Goal: Information Seeking & Learning: Learn about a topic

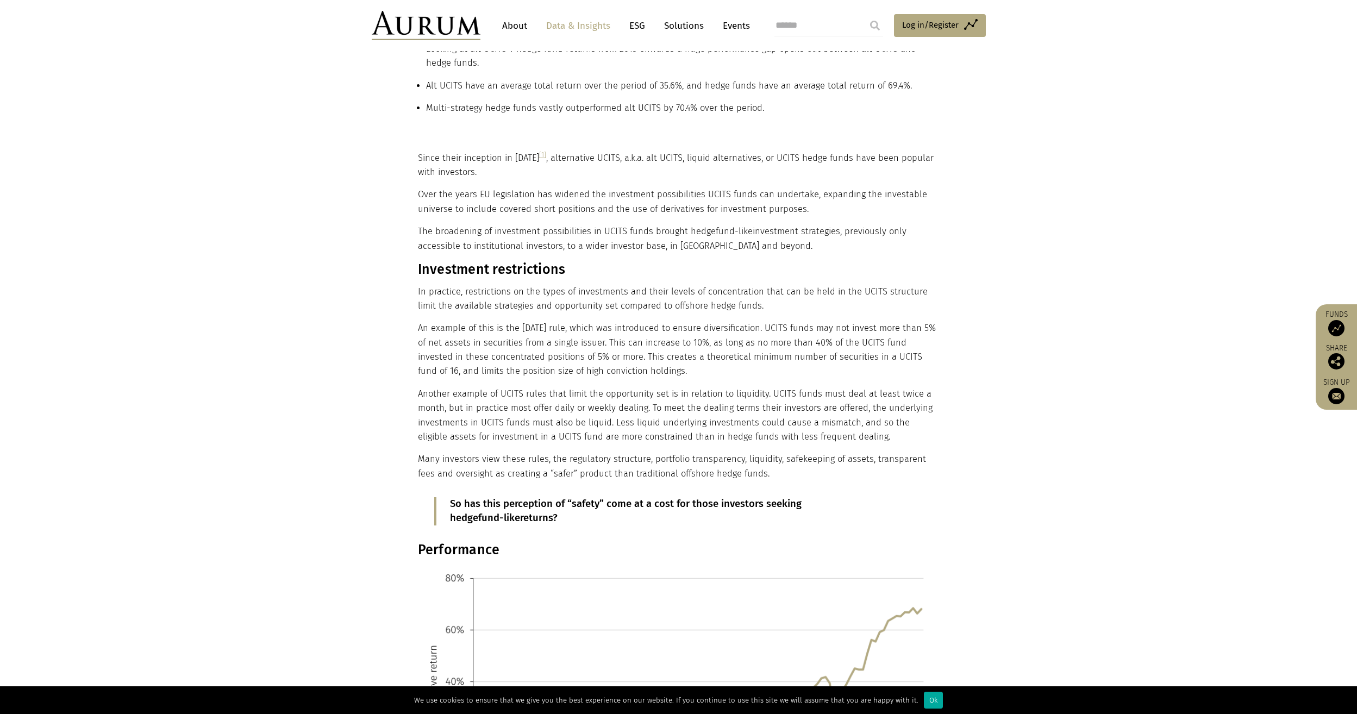
scroll to position [489, 0]
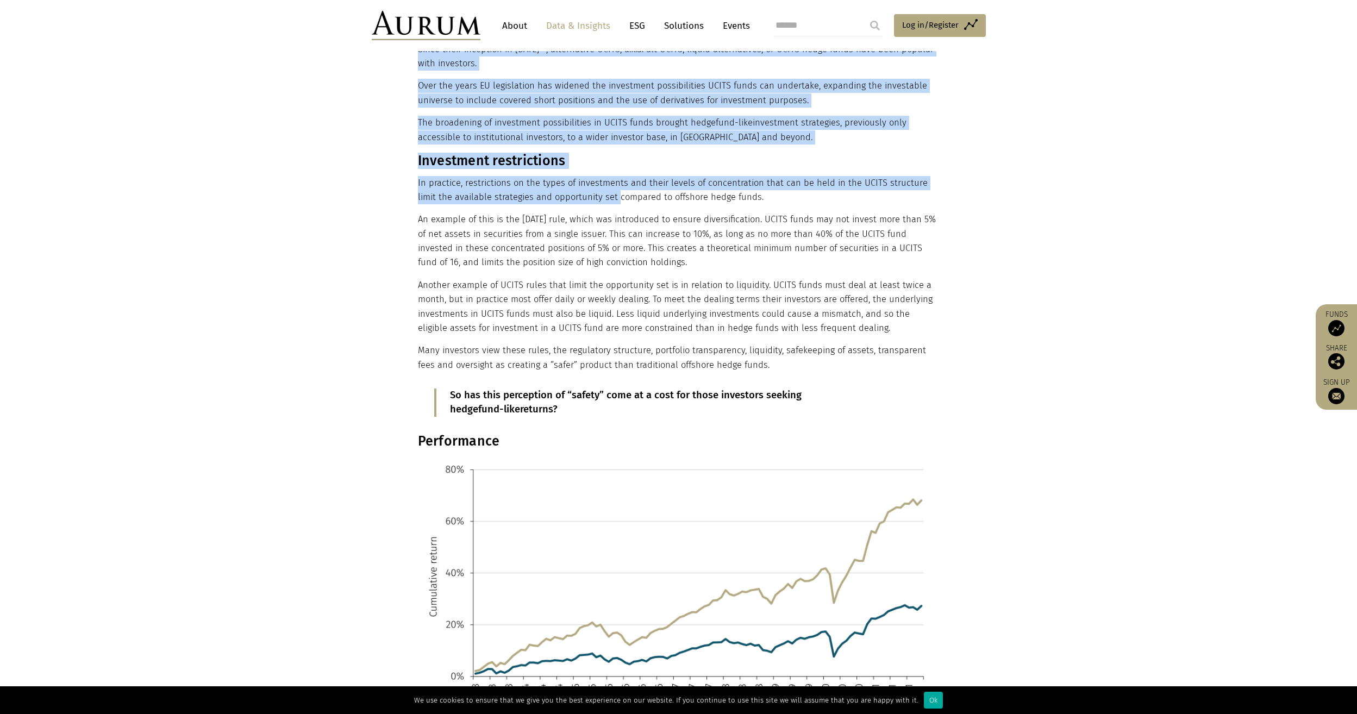
drag, startPoint x: 411, startPoint y: 185, endPoint x: 597, endPoint y: 204, distance: 186.8
drag, startPoint x: 597, startPoint y: 204, endPoint x: 559, endPoint y: 237, distance: 50.0
click at [564, 224] on p "An example of this is the [DATE] rule, which was introduced to ensure diversifi…" at bounding box center [677, 241] width 519 height 58
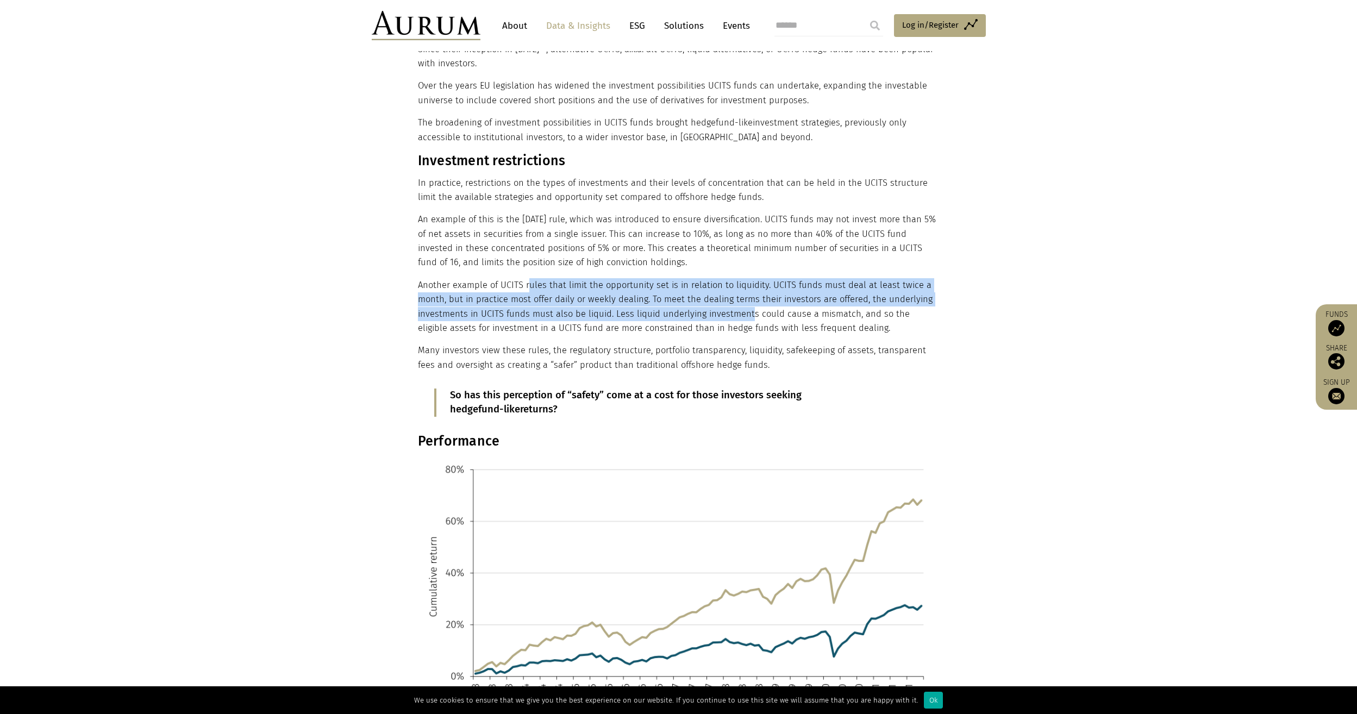
drag, startPoint x: 526, startPoint y: 284, endPoint x: 746, endPoint y: 316, distance: 222.4
click at [746, 316] on p "Another example of UCITS rules that limit the opportunity set is in relation to…" at bounding box center [677, 307] width 519 height 58
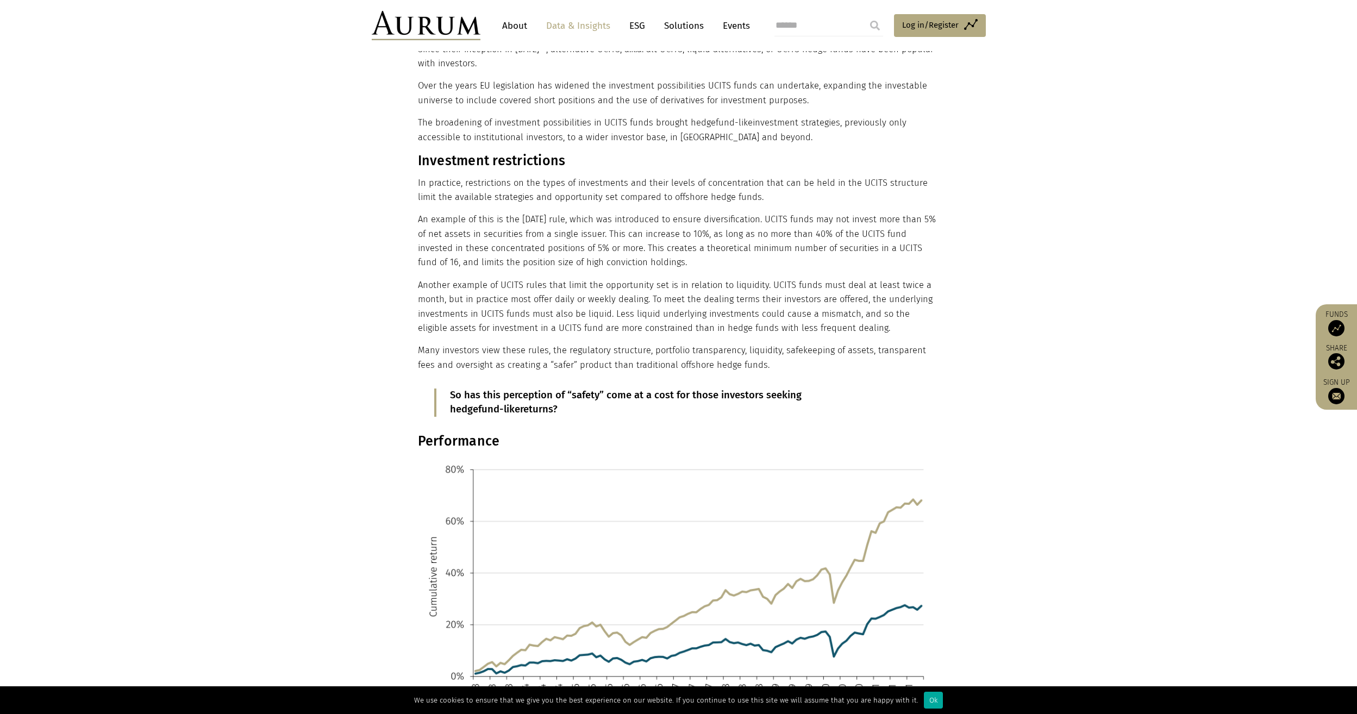
drag, startPoint x: 746, startPoint y: 316, endPoint x: 615, endPoint y: 333, distance: 132.1
click at [615, 333] on p "Another example of UCITS rules that limit the opportunity set is in relation to…" at bounding box center [677, 307] width 519 height 58
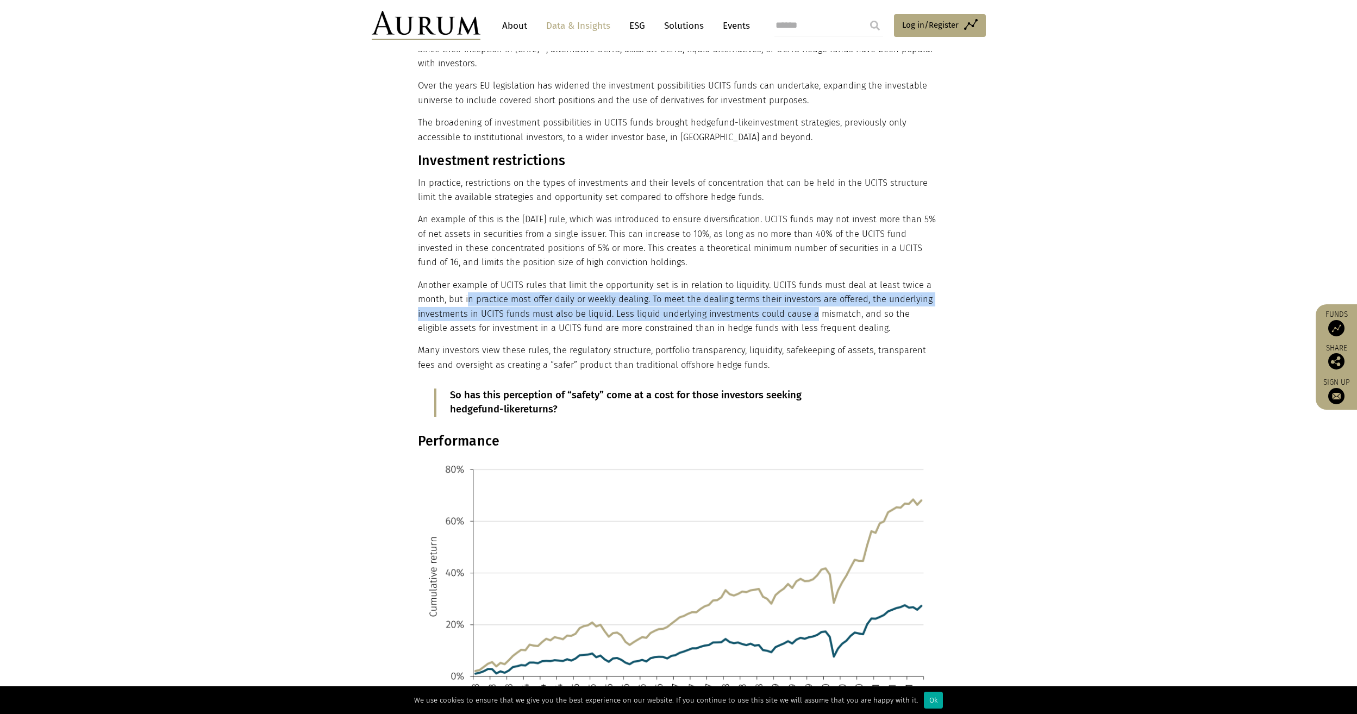
drag, startPoint x: 467, startPoint y: 296, endPoint x: 801, endPoint y: 318, distance: 334.3
click at [801, 318] on p "Another example of UCITS rules that limit the opportunity set is in relation to…" at bounding box center [677, 307] width 519 height 58
drag, startPoint x: 801, startPoint y: 318, endPoint x: 686, endPoint y: 319, distance: 115.2
click at [686, 319] on p "Another example of UCITS rules that limit the opportunity set is in relation to…" at bounding box center [677, 307] width 519 height 58
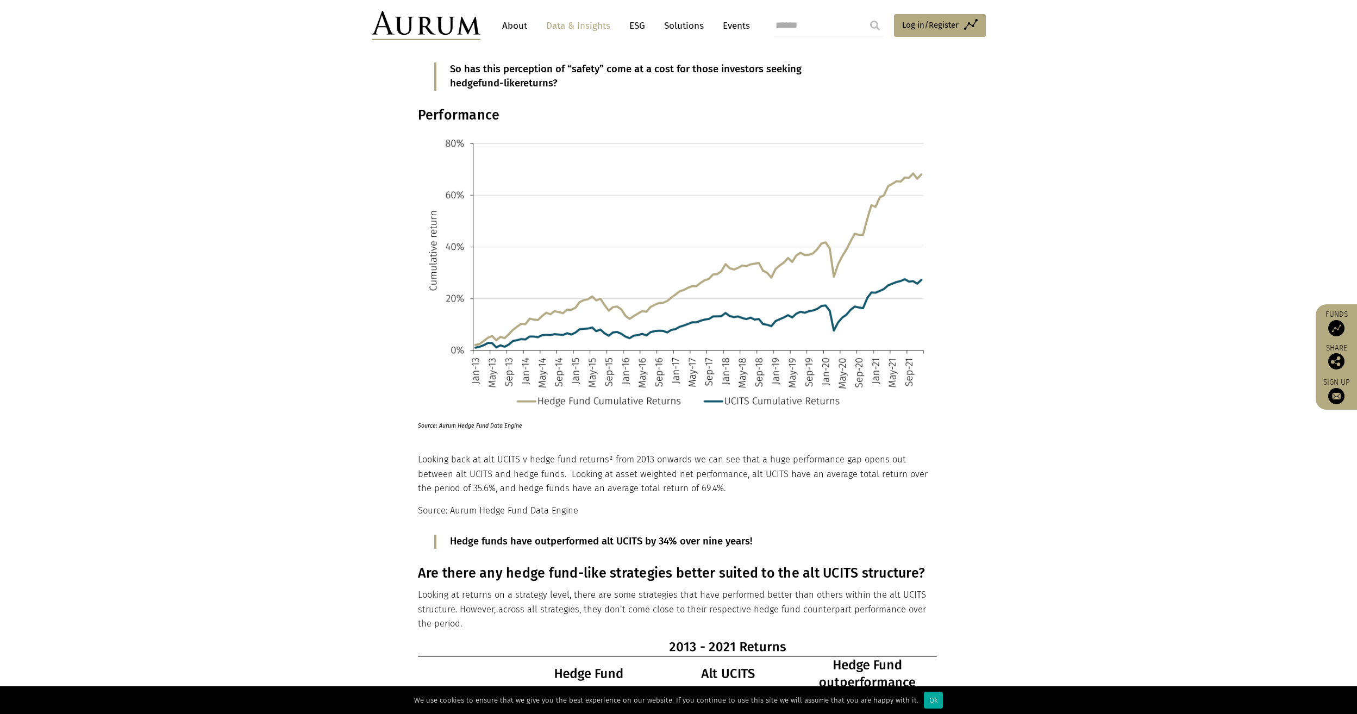
scroll to position [1087, 0]
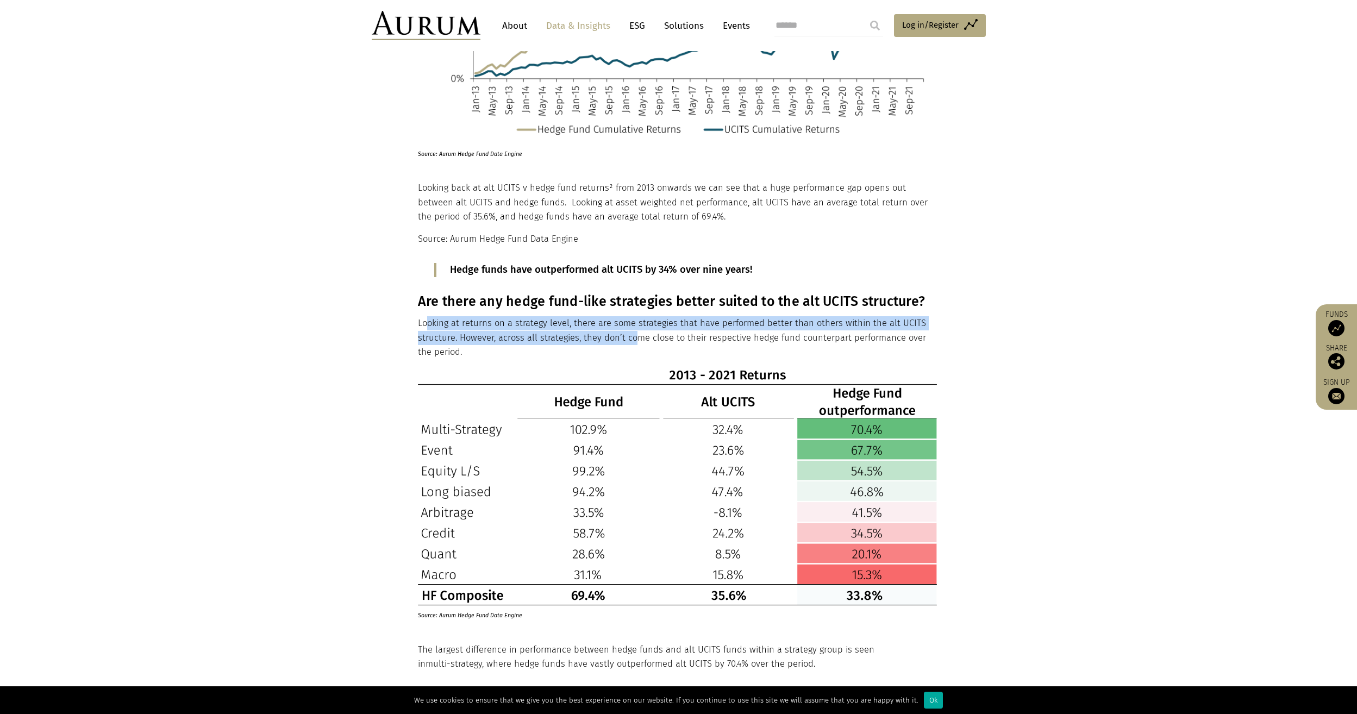
drag, startPoint x: 426, startPoint y: 316, endPoint x: 629, endPoint y: 339, distance: 204.5
click at [629, 339] on div "Since their inception in [DATE] [1] , alternative UCITS, a.k.a. alt UCITS, liqu…" at bounding box center [677, 579] width 519 height 2269
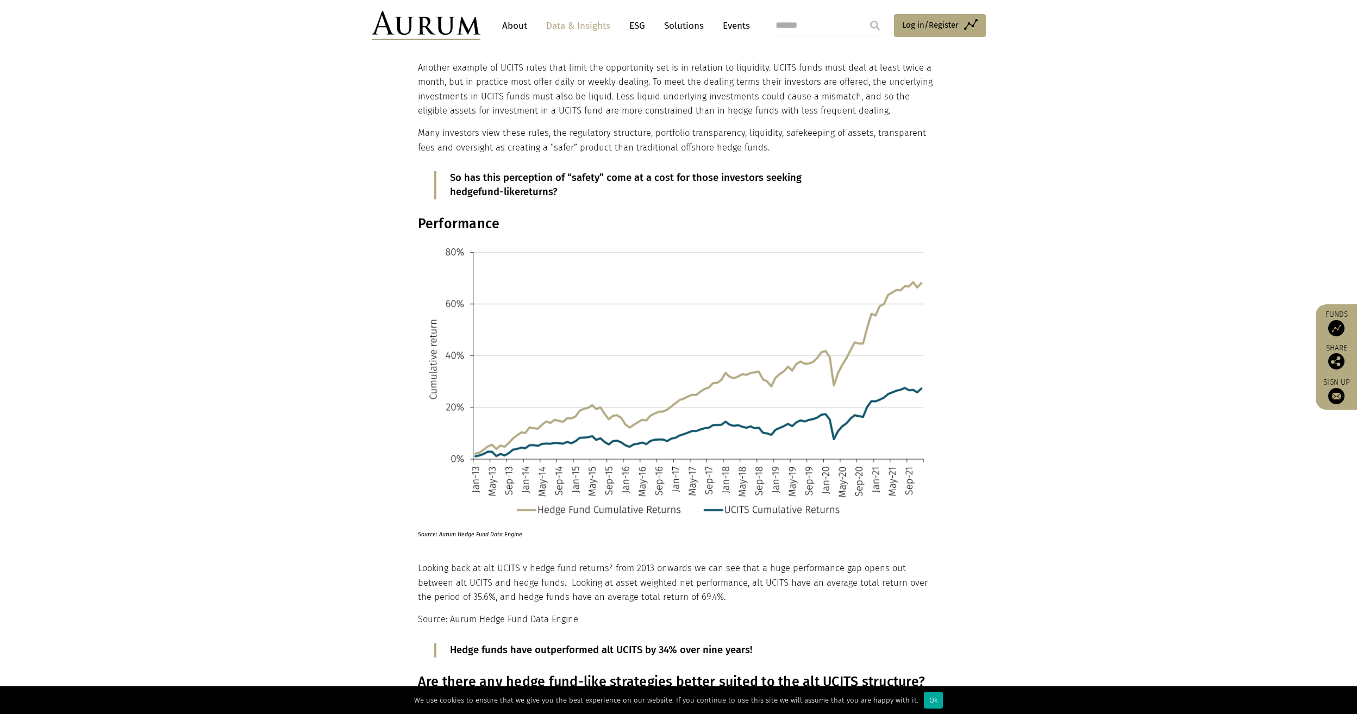
scroll to position [380, 0]
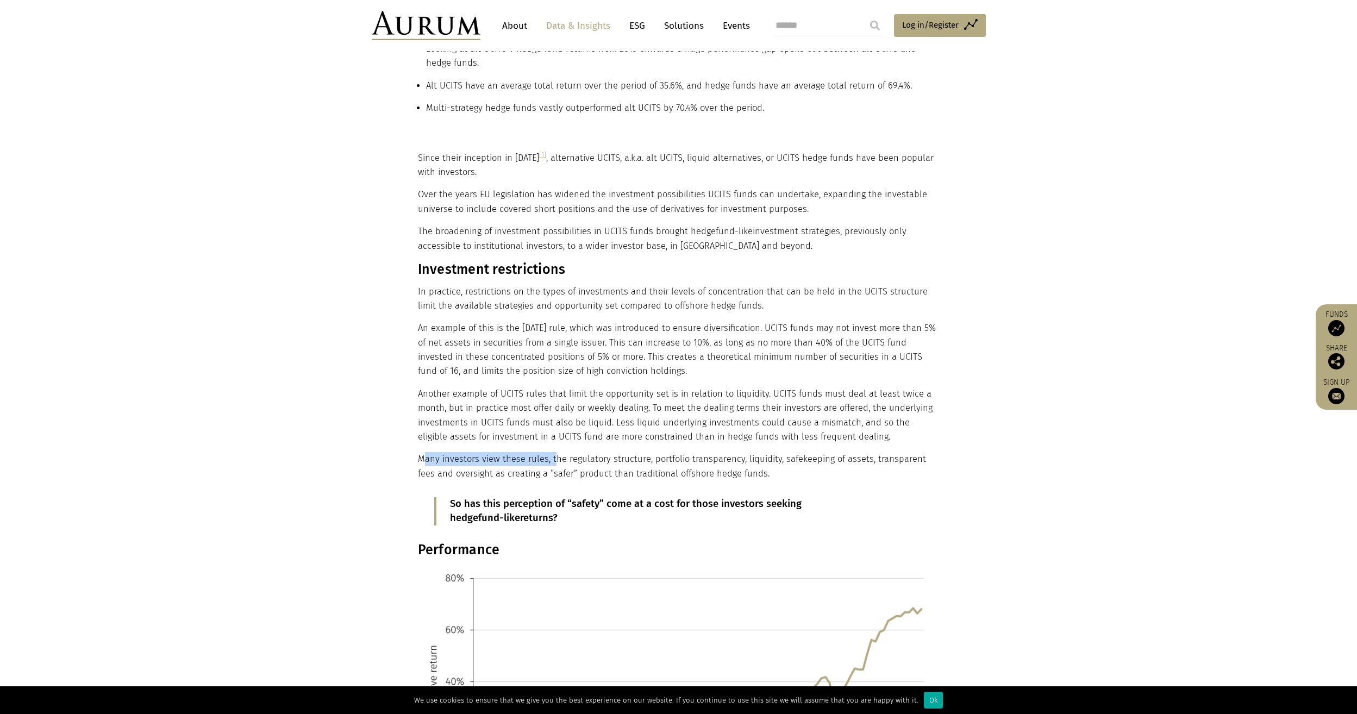
drag, startPoint x: 421, startPoint y: 459, endPoint x: 553, endPoint y: 463, distance: 132.1
click at [553, 463] on p "Many investors view these rules, the regulatory structure, portfolio transparen…" at bounding box center [677, 466] width 519 height 29
drag, startPoint x: 553, startPoint y: 463, endPoint x: 570, endPoint y: 459, distance: 17.9
click at [570, 459] on p "Many investors view these rules, the regulatory structure, portfolio transparen…" at bounding box center [677, 466] width 519 height 29
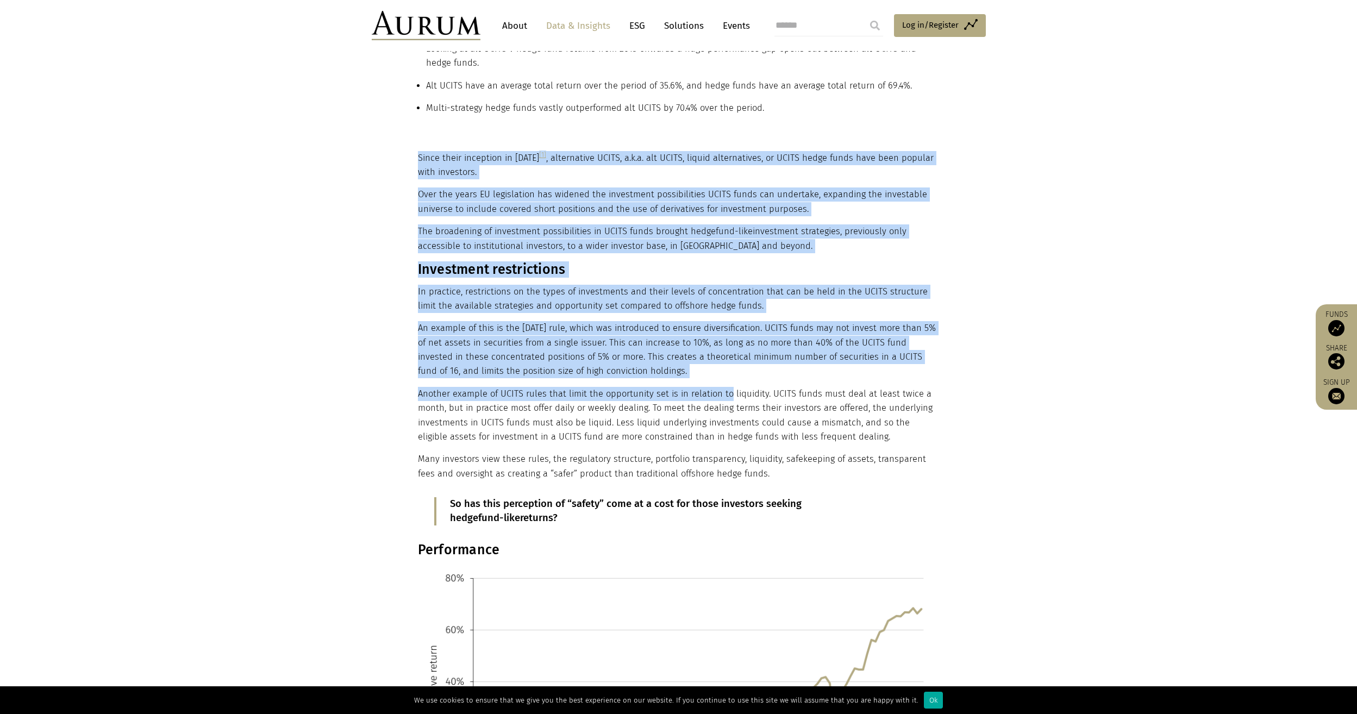
drag, startPoint x: 416, startPoint y: 394, endPoint x: 726, endPoint y: 398, distance: 310.2
drag, startPoint x: 726, startPoint y: 398, endPoint x: 783, endPoint y: 400, distance: 56.5
click at [783, 400] on p "Another example of UCITS rules that limit the opportunity set is in relation to…" at bounding box center [677, 416] width 519 height 58
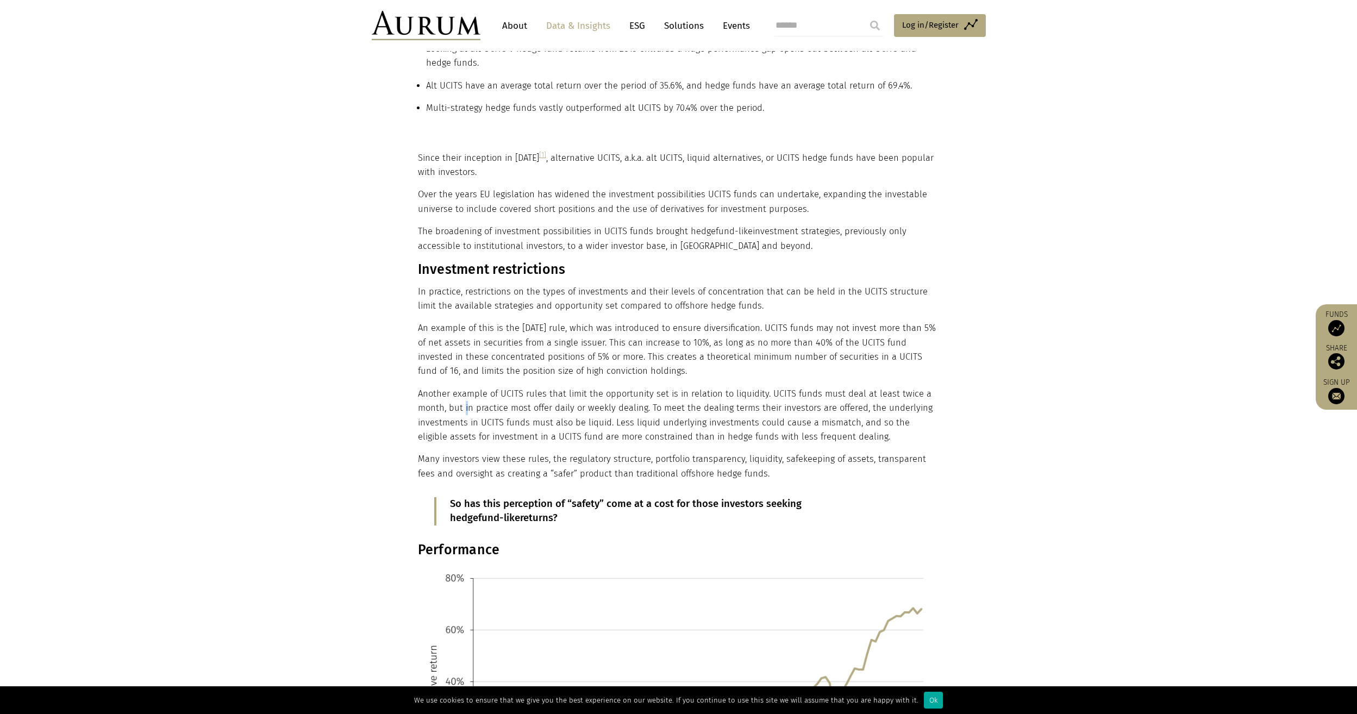
drag, startPoint x: 463, startPoint y: 402, endPoint x: 468, endPoint y: 406, distance: 6.2
click at [468, 406] on p "Another example of UCITS rules that limit the opportunity set is in relation to…" at bounding box center [677, 416] width 519 height 58
drag, startPoint x: 468, startPoint y: 406, endPoint x: 670, endPoint y: 412, distance: 202.2
click at [670, 412] on p "Another example of UCITS rules that limit the opportunity set is in relation to…" at bounding box center [677, 416] width 519 height 58
drag, startPoint x: 670, startPoint y: 412, endPoint x: 705, endPoint y: 411, distance: 34.2
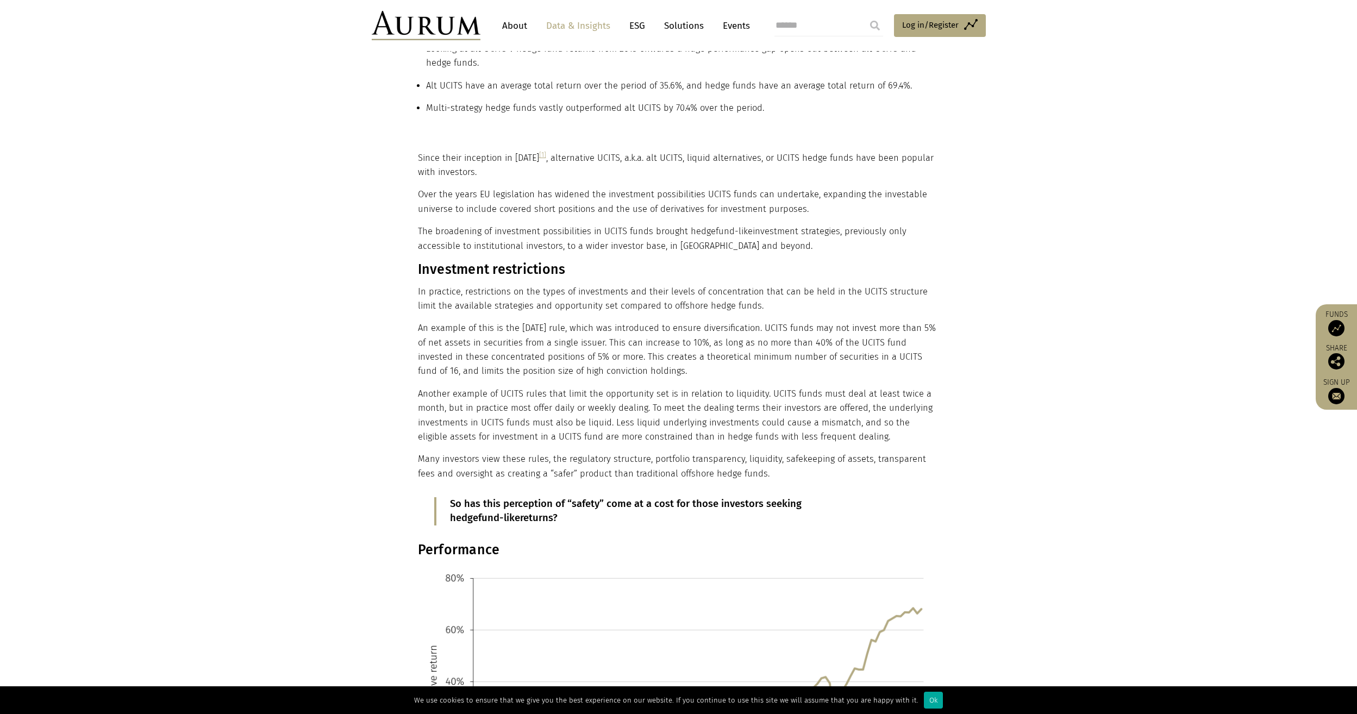
click at [705, 411] on p "Another example of UCITS rules that limit the opportunity set is in relation to…" at bounding box center [677, 416] width 519 height 58
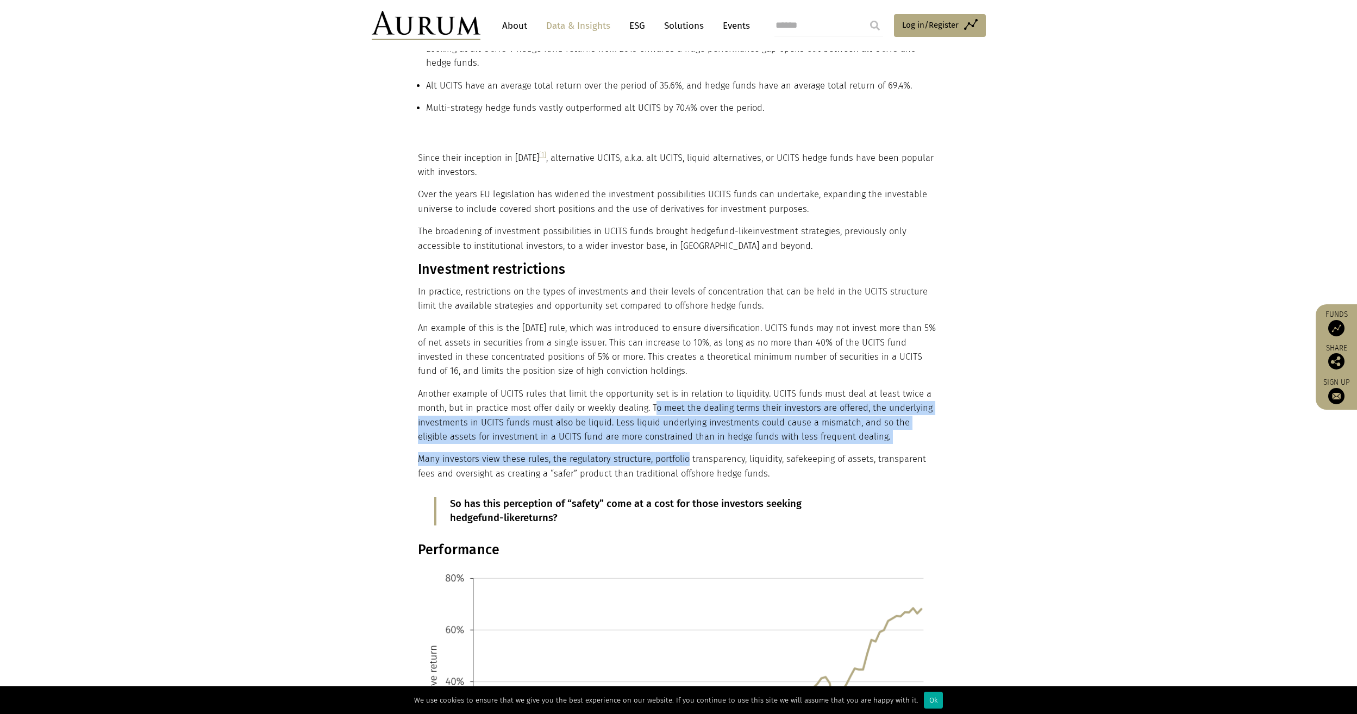
drag, startPoint x: 675, startPoint y: 409, endPoint x: 673, endPoint y: 463, distance: 54.4
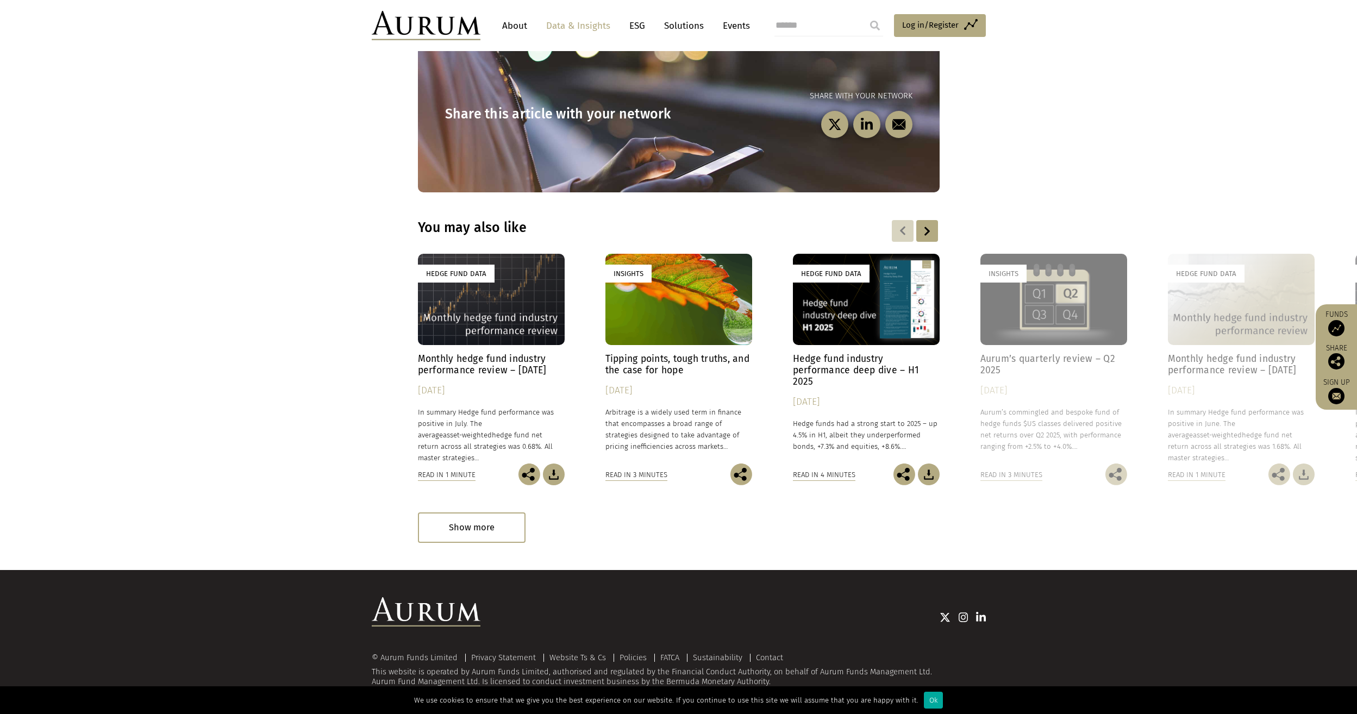
scroll to position [2597, 0]
